Goal: Information Seeking & Learning: Check status

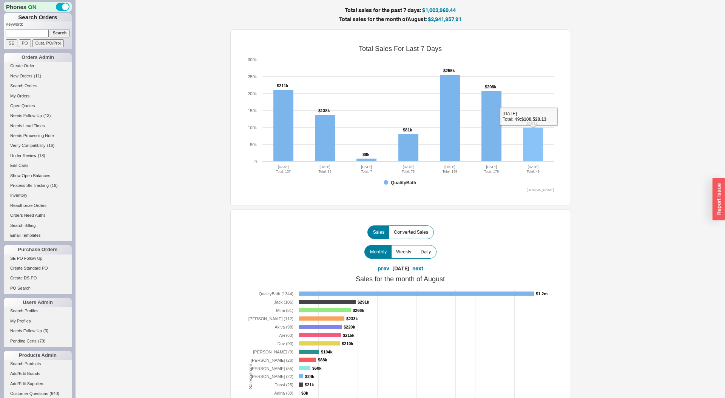
drag, startPoint x: 543, startPoint y: 144, endPoint x: 536, endPoint y: 143, distance: 7.3
click at [543, 145] on icon at bounding box center [407, 145] width 291 height 0
click at [537, 143] on rect at bounding box center [533, 144] width 20 height 34
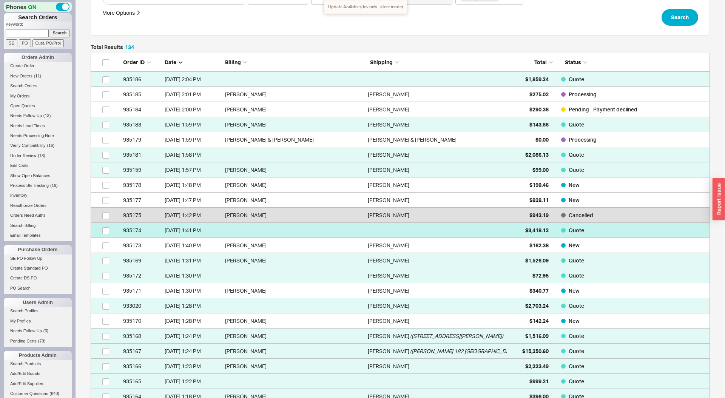
scroll to position [119, 0]
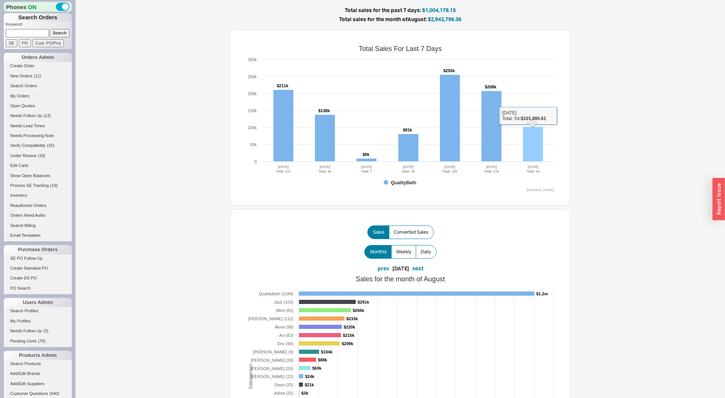
click at [537, 132] on rect at bounding box center [533, 144] width 20 height 35
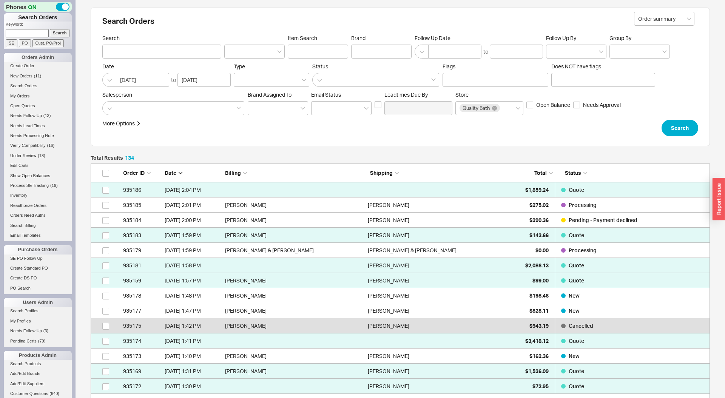
scroll to position [2058, 619]
click at [629, 47] on input at bounding box center [639, 52] width 60 height 14
click at [635, 68] on div "Brand" at bounding box center [640, 67] width 60 height 14
type input "Brand"
click at [675, 130] on button "Search" at bounding box center [680, 128] width 37 height 17
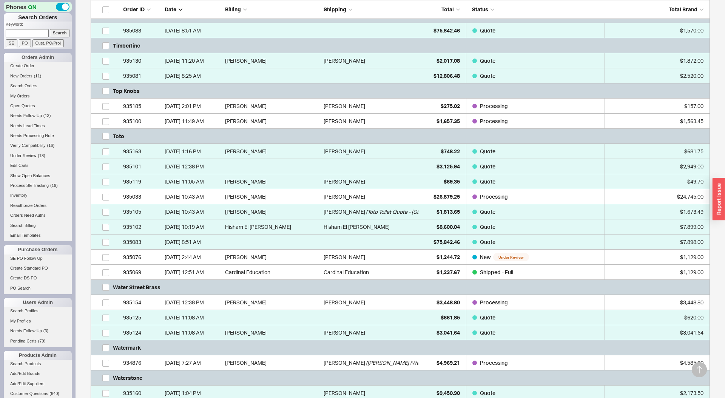
scroll to position [3342, 0]
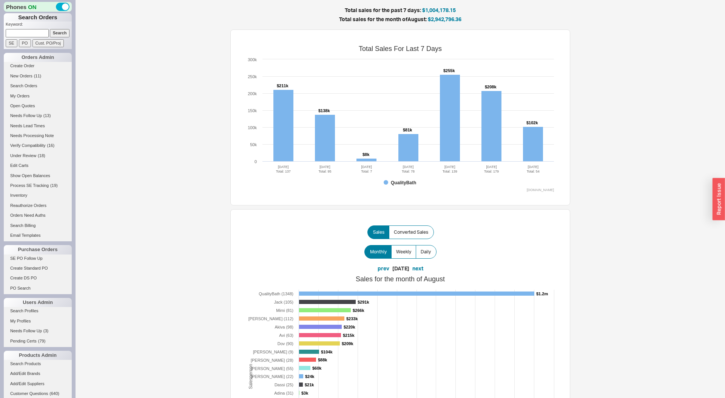
click at [46, 35] on input at bounding box center [27, 33] width 43 height 8
type input "980533"
click at [28, 43] on input "PO" at bounding box center [25, 43] width 12 height 8
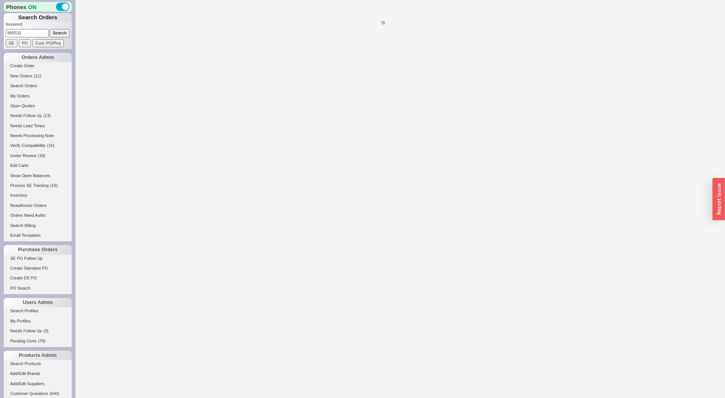
select select "LOW"
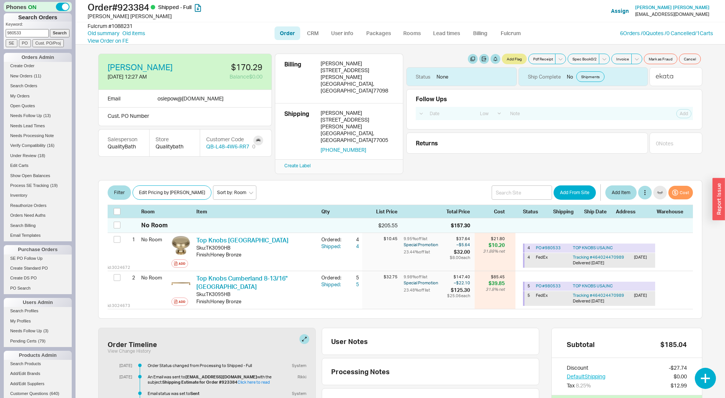
click at [19, 34] on input "980533" at bounding box center [27, 33] width 43 height 8
type input "980553"
click at [20, 43] on input "PO" at bounding box center [25, 43] width 12 height 8
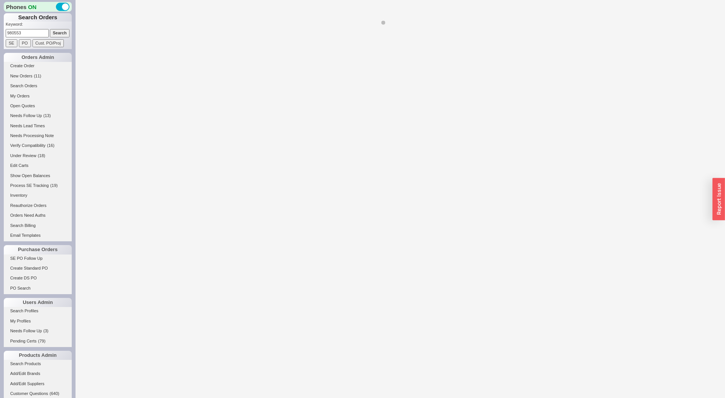
select select "LOW"
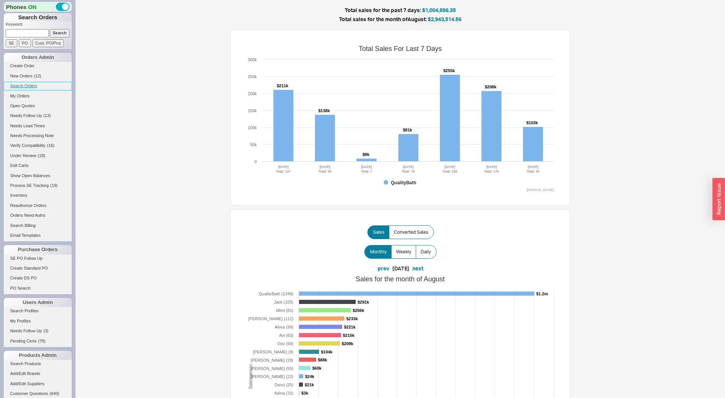
click at [29, 87] on link "Search Orders" at bounding box center [38, 86] width 68 height 8
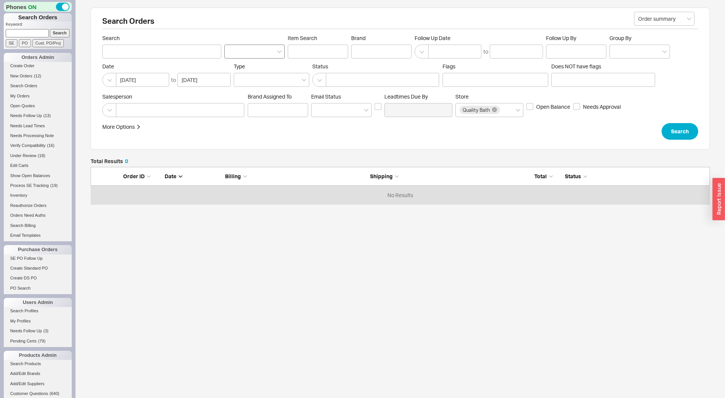
scroll to position [37, 619]
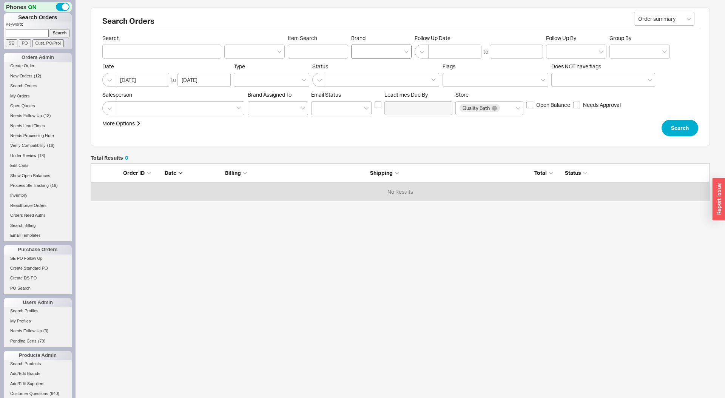
click at [378, 49] on div at bounding box center [381, 52] width 60 height 14
click at [361, 49] on input "Brand" at bounding box center [357, 51] width 5 height 9
type input "emte"
type input "Brand"
click button "Search" at bounding box center [680, 128] width 37 height 17
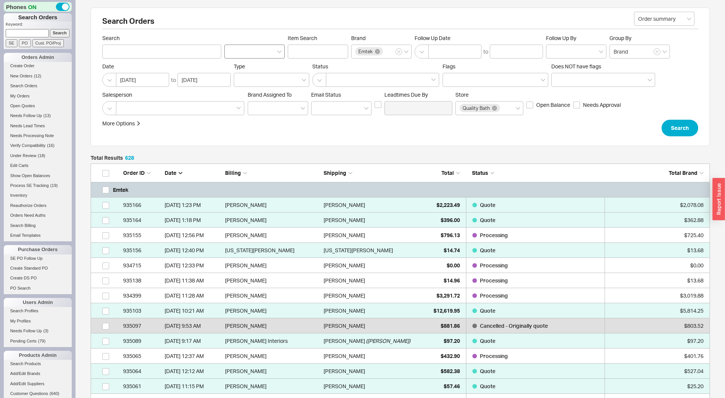
scroll to position [9534, 619]
click at [306, 51] on input "Item Search" at bounding box center [318, 52] width 60 height 14
type input "8804"
click button "Search" at bounding box center [680, 128] width 37 height 17
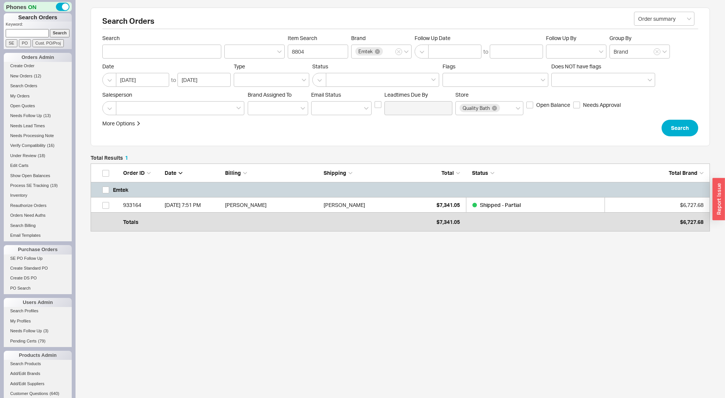
scroll to position [64, 619]
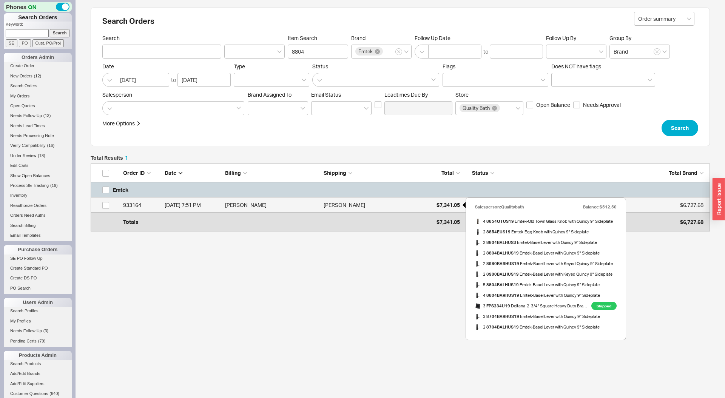
click at [443, 204] on span "$7,341.05" at bounding box center [447, 205] width 23 height 6
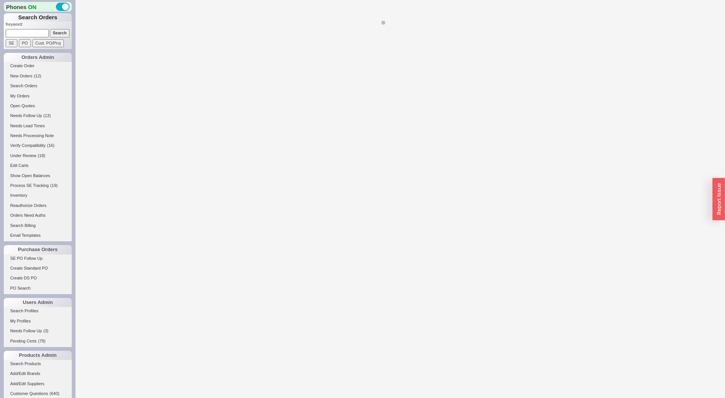
select select "LOW"
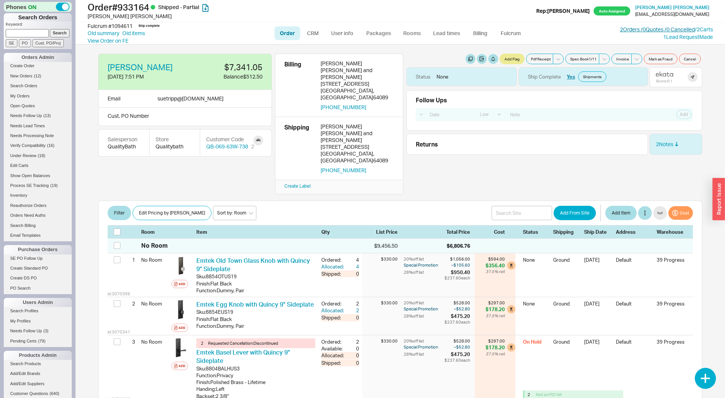
drag, startPoint x: 634, startPoint y: 24, endPoint x: 634, endPoint y: 28, distance: 4.2
click at [634, 26] on div "Fulcrum # 1094611 Ship complete Old summary Old items View Order on FE Order CR…" at bounding box center [400, 33] width 649 height 22
click at [634, 28] on link "2 Orders / 0 Quotes / 0 Cancelled" at bounding box center [657, 29] width 75 height 6
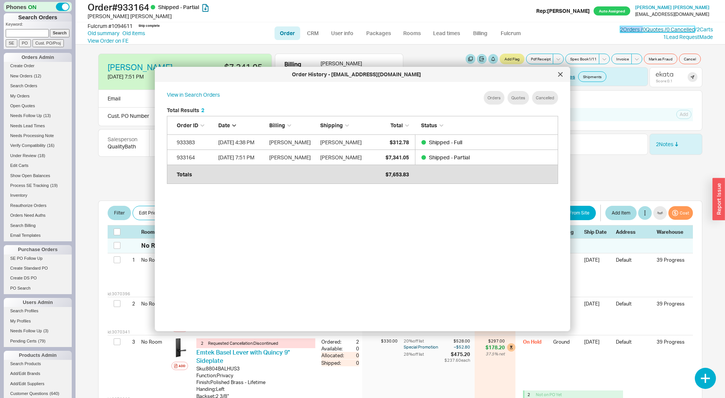
scroll to position [231, 403]
click at [563, 71] on div at bounding box center [560, 74] width 12 height 12
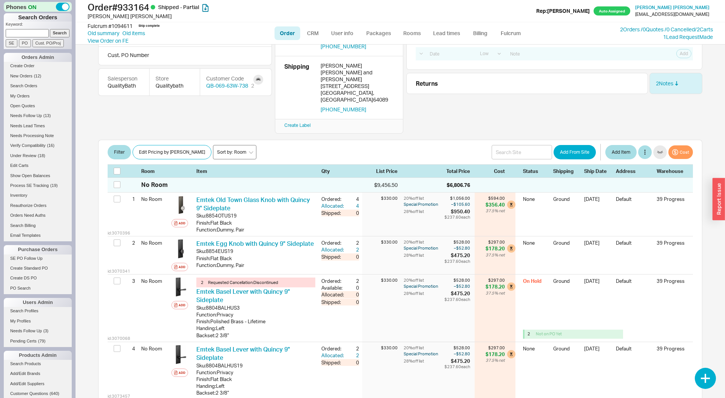
scroll to position [63, 0]
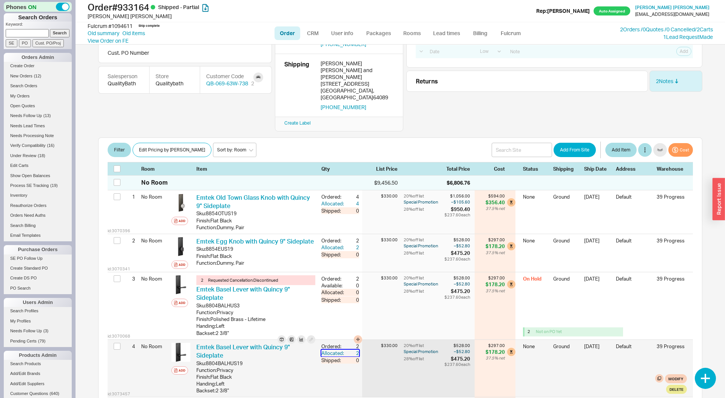
click at [344, 350] on div "Allocated:" at bounding box center [333, 353] width 24 height 7
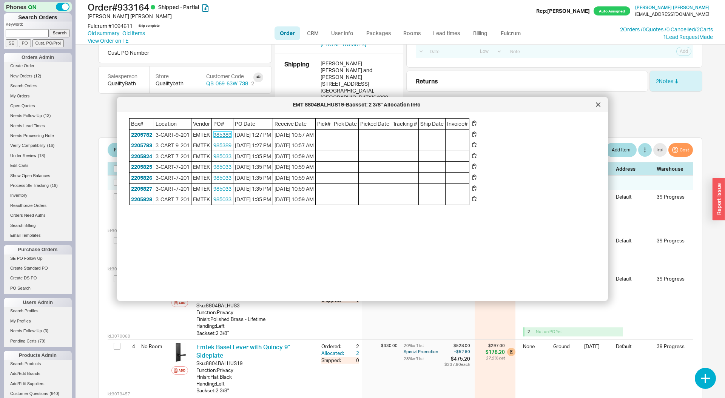
click at [230, 136] on link "985389" at bounding box center [222, 134] width 18 height 6
click at [597, 103] on icon at bounding box center [598, 105] width 4 height 4
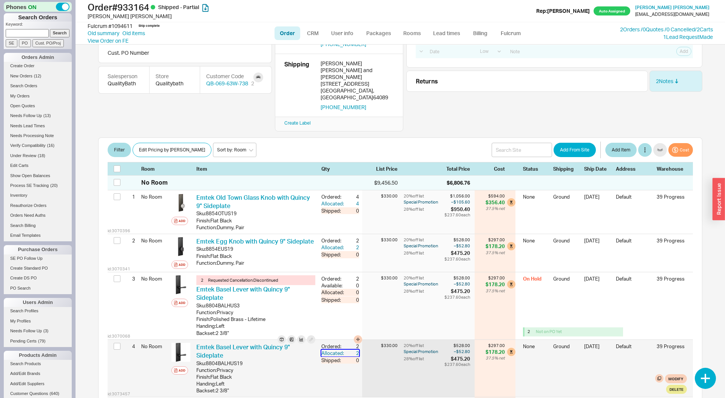
click at [339, 350] on div "Allocated:" at bounding box center [333, 353] width 24 height 7
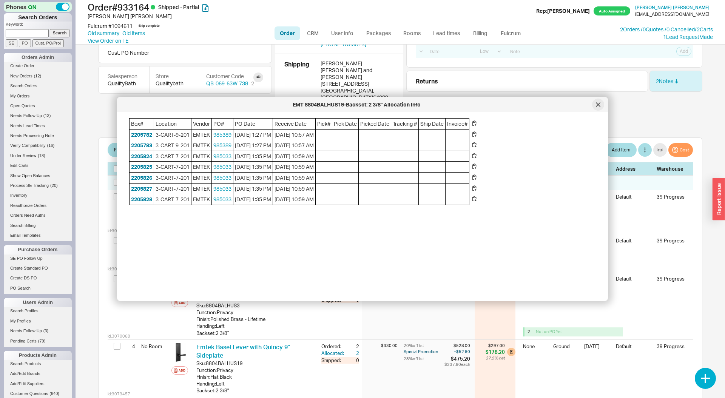
click at [601, 103] on div at bounding box center [598, 105] width 12 height 12
